Goal: Task Accomplishment & Management: Manage account settings

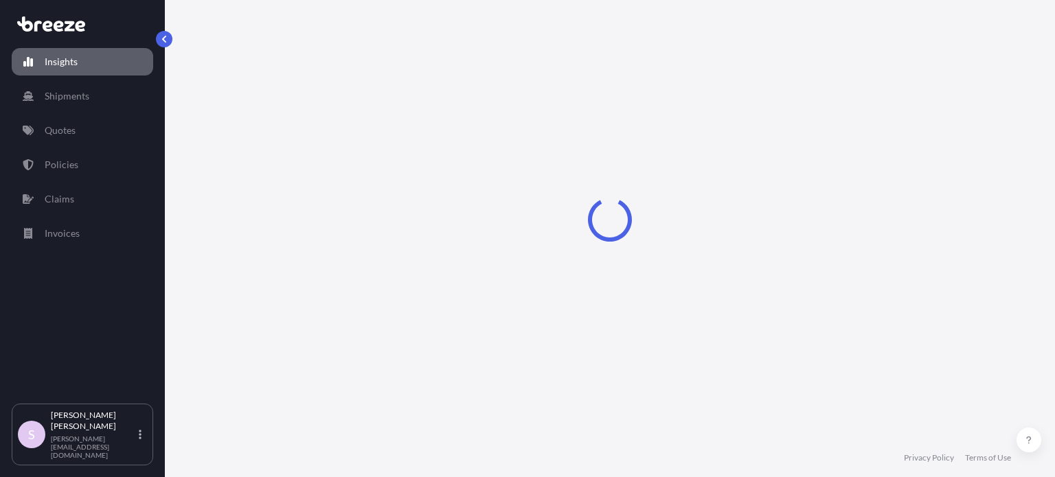
select select "2025"
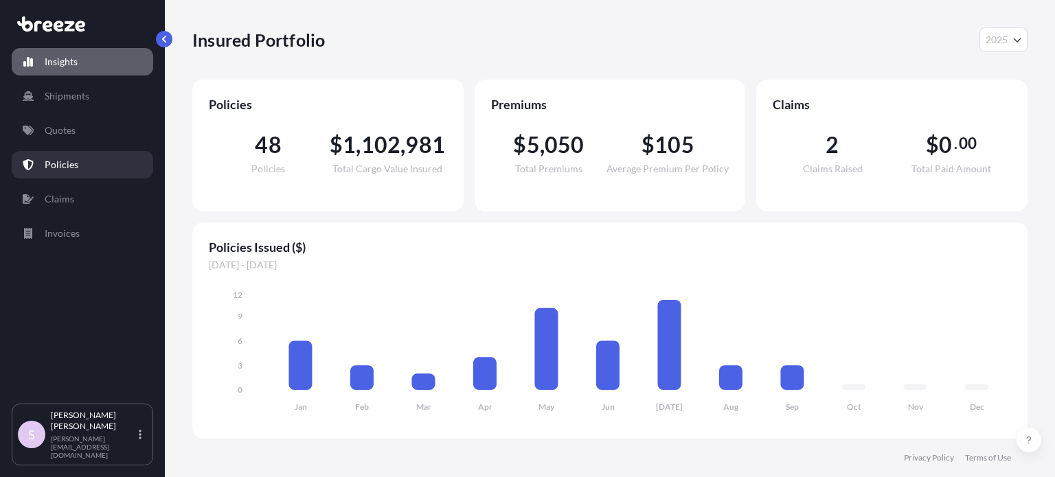
click at [65, 170] on p "Policies" at bounding box center [62, 165] width 34 height 14
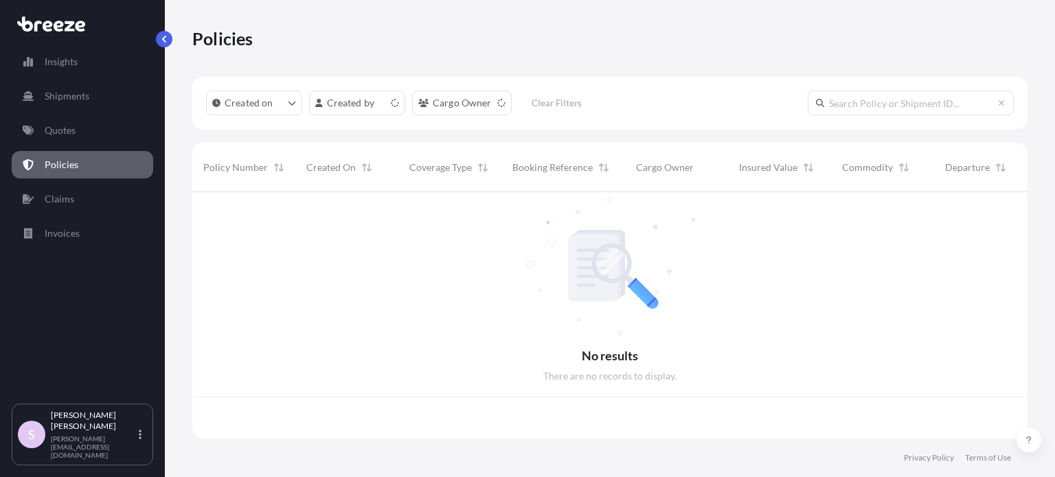
scroll to position [244, 824]
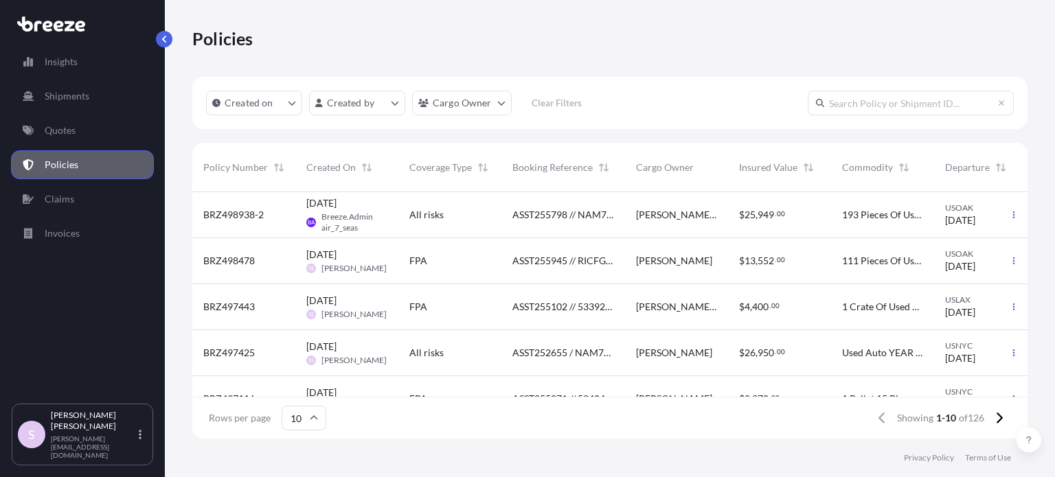
click at [842, 108] on input "text" at bounding box center [910, 103] width 206 height 25
paste input "ASST255798"
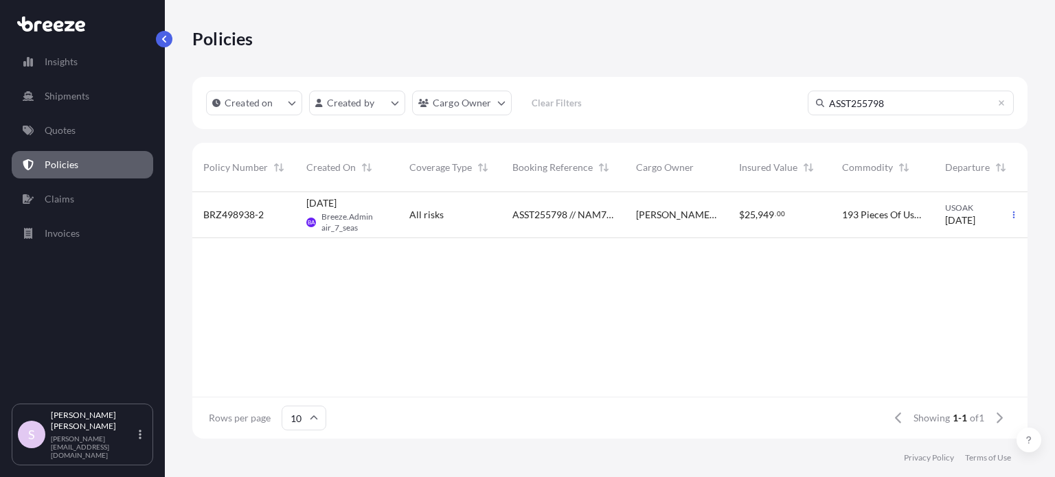
type input "ASST255798"
click at [489, 205] on div "All risks" at bounding box center [449, 215] width 103 height 46
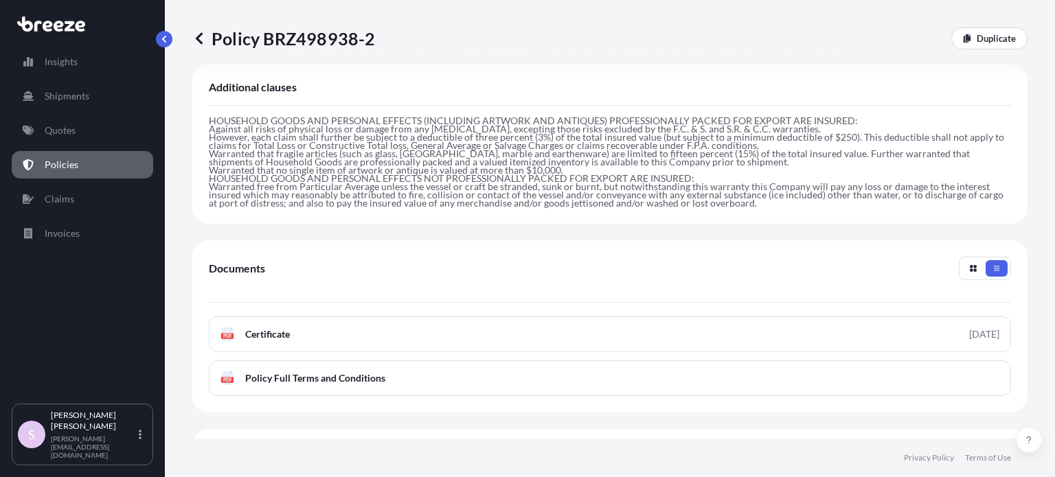
scroll to position [549, 0]
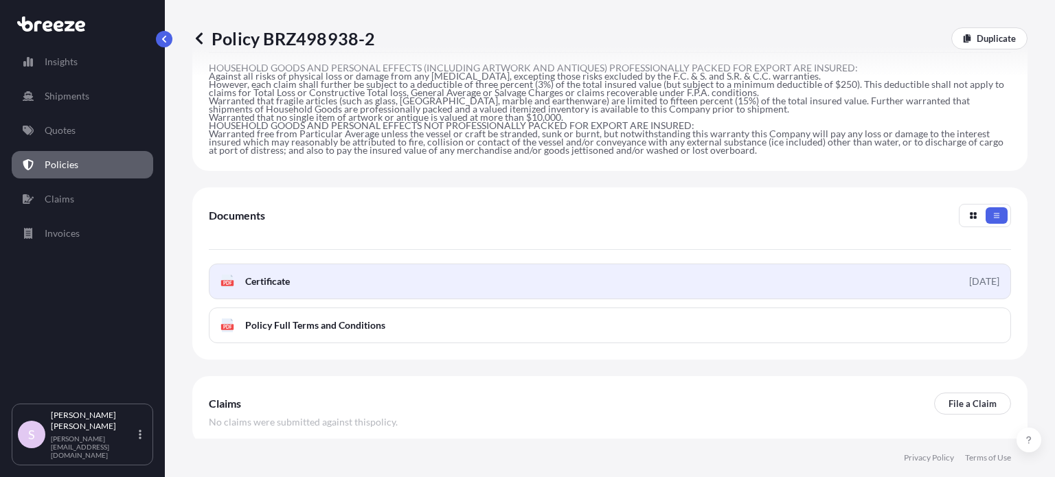
click at [626, 264] on link "PDF Certificate [DATE]" at bounding box center [610, 282] width 802 height 36
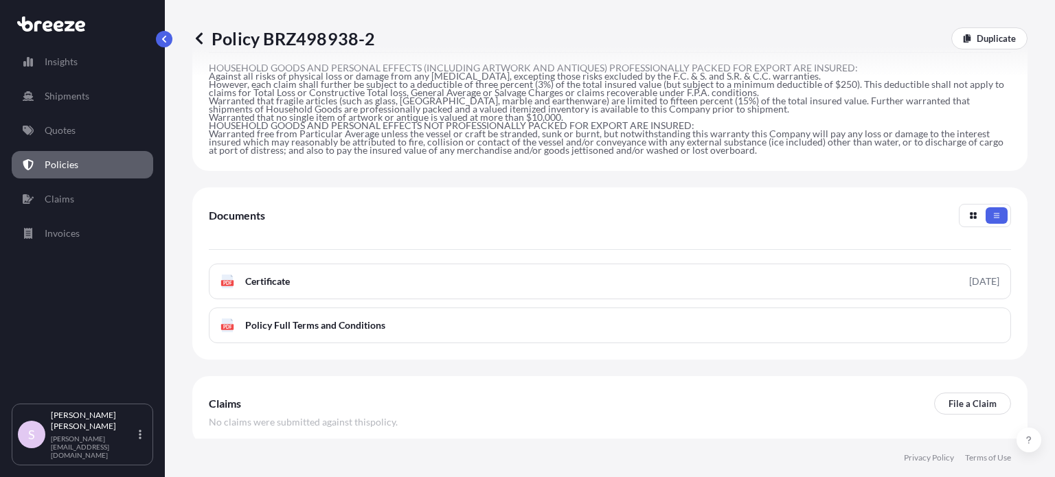
scroll to position [601, 0]
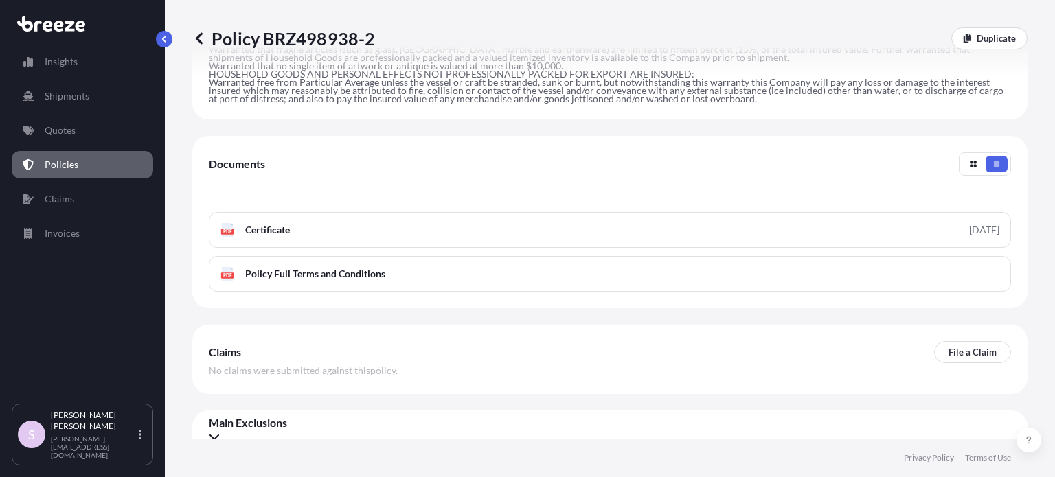
click at [88, 160] on link "Policies" at bounding box center [82, 164] width 141 height 27
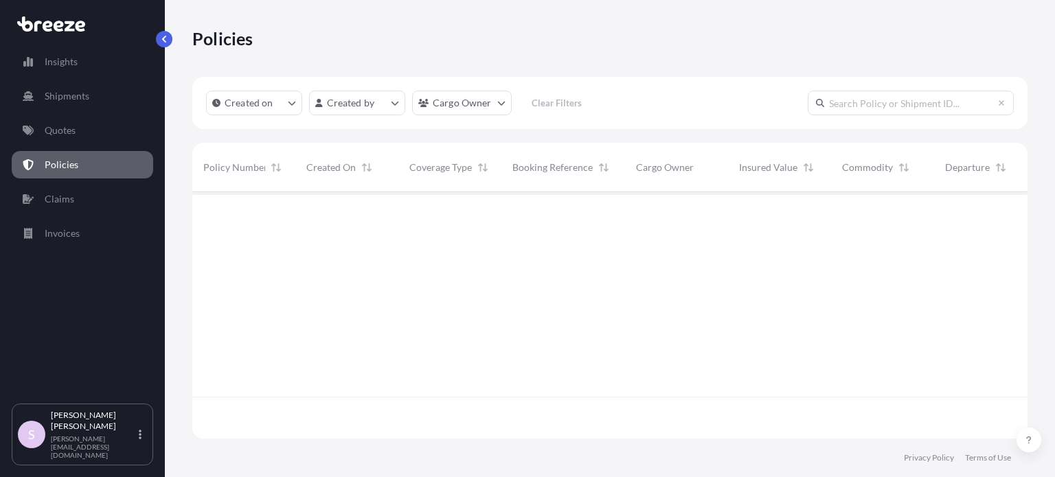
scroll to position [244, 824]
